Goal: Task Accomplishment & Management: Manage account settings

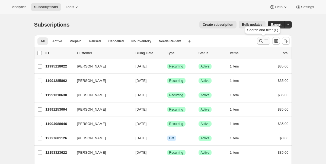
click at [265, 42] on icon "Search and filter results" at bounding box center [266, 40] width 5 height 5
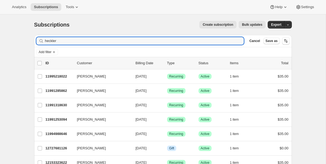
type input "heckler"
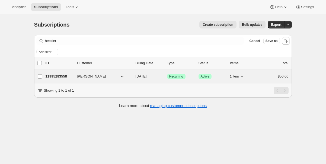
click at [62, 74] on p "11995283558" at bounding box center [59, 76] width 27 height 5
